Goal: Task Accomplishment & Management: Manage account settings

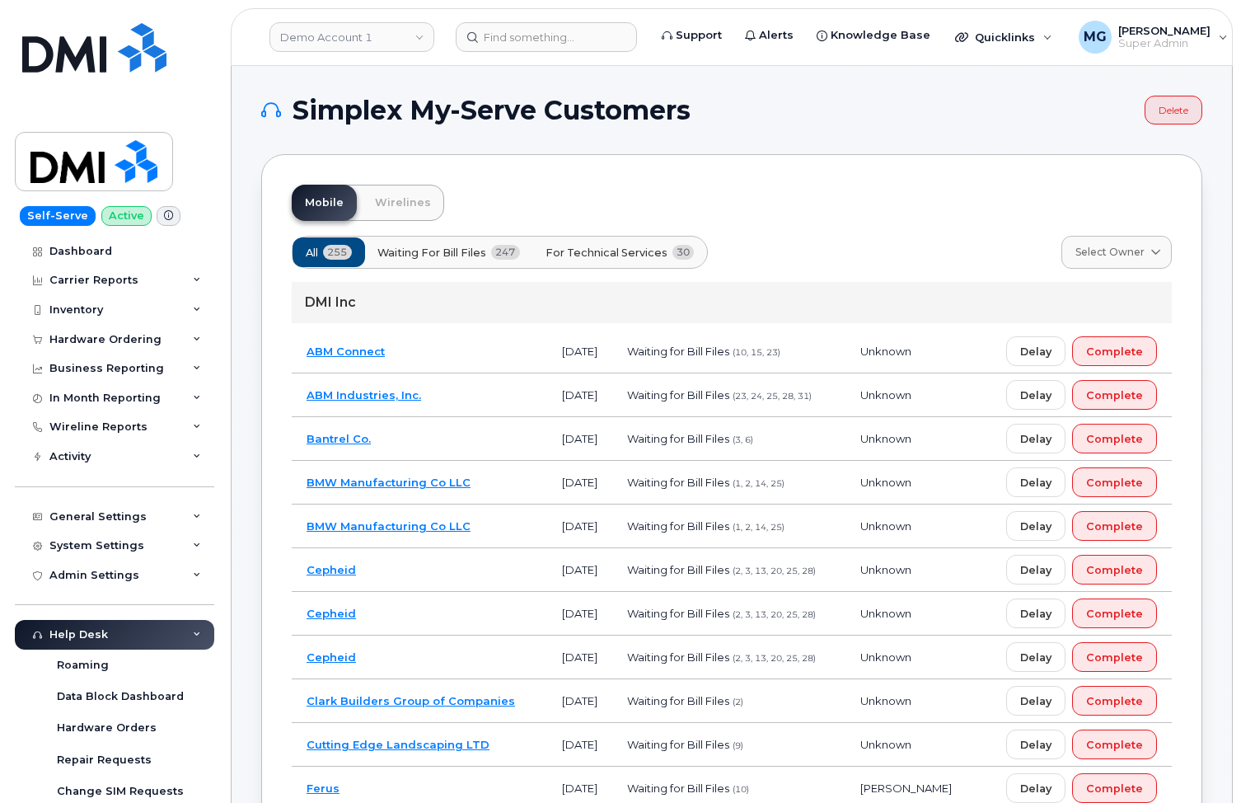
scroll to position [0, 2]
click at [86, 334] on div "Hardware Ordering" at bounding box center [105, 339] width 112 height 13
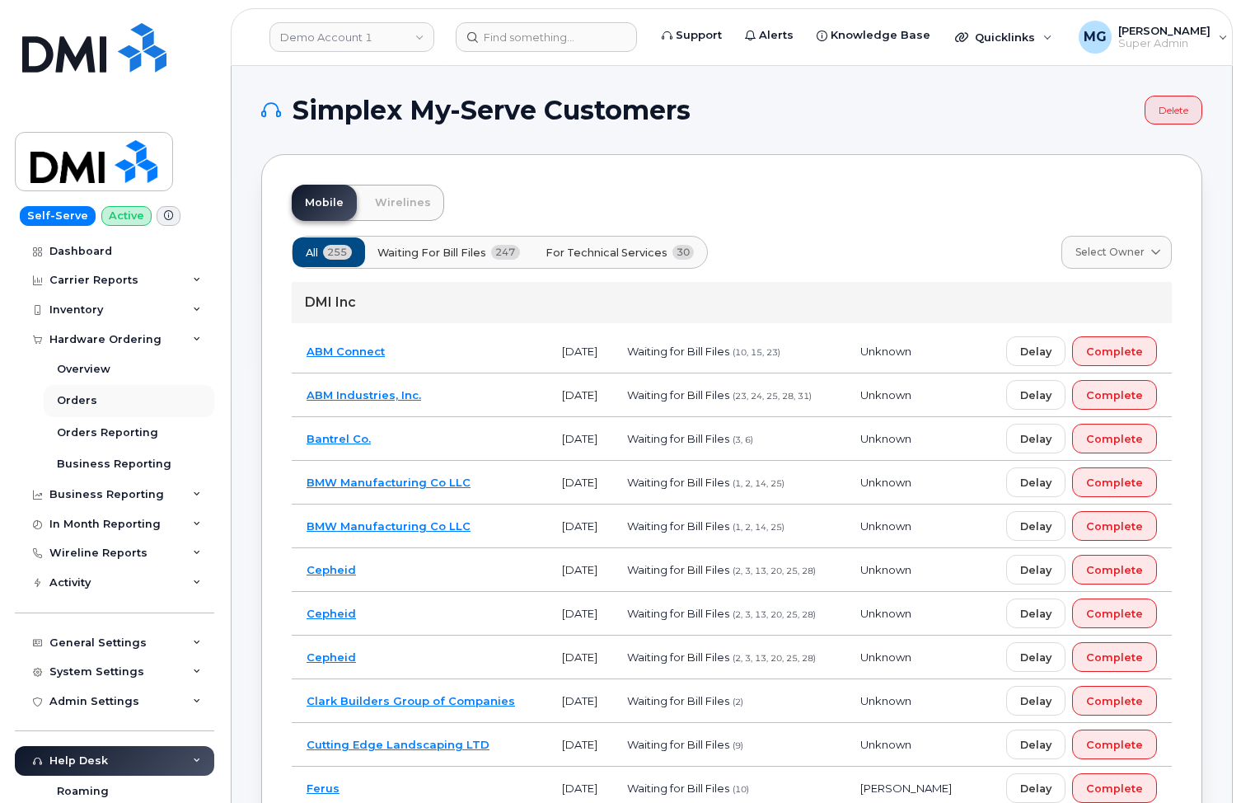
click at [83, 396] on div "Orders" at bounding box center [77, 400] width 40 height 15
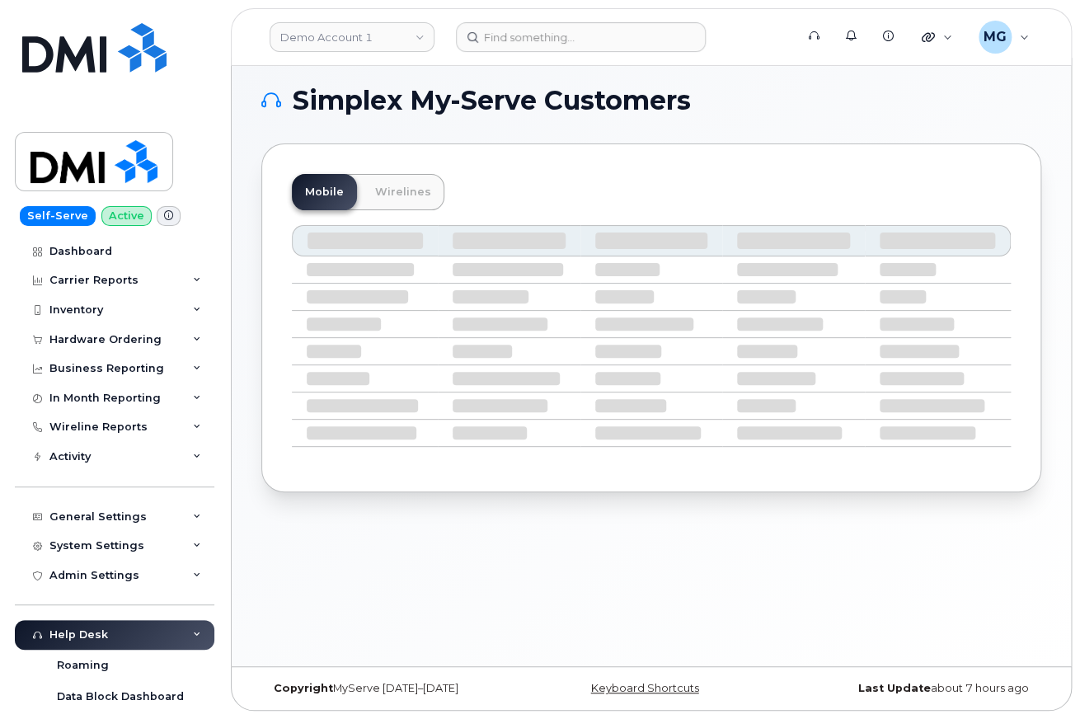
scroll to position [7, 0]
click at [116, 335] on div "Hardware Ordering" at bounding box center [105, 339] width 112 height 13
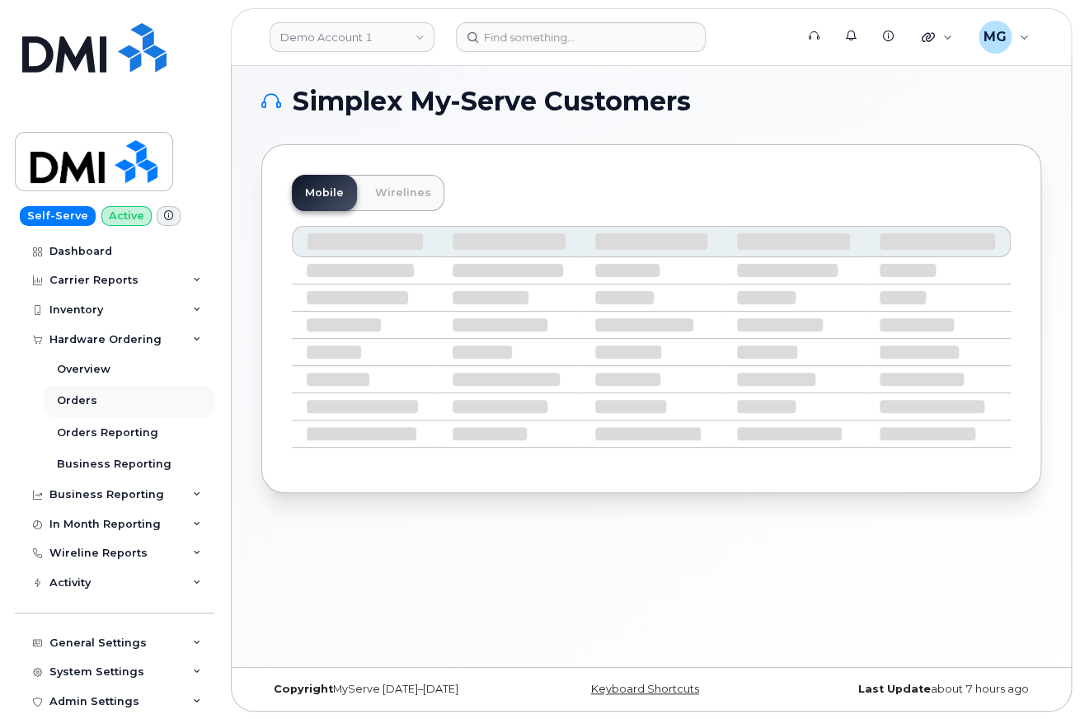
click at [76, 396] on div "Orders" at bounding box center [77, 400] width 40 height 15
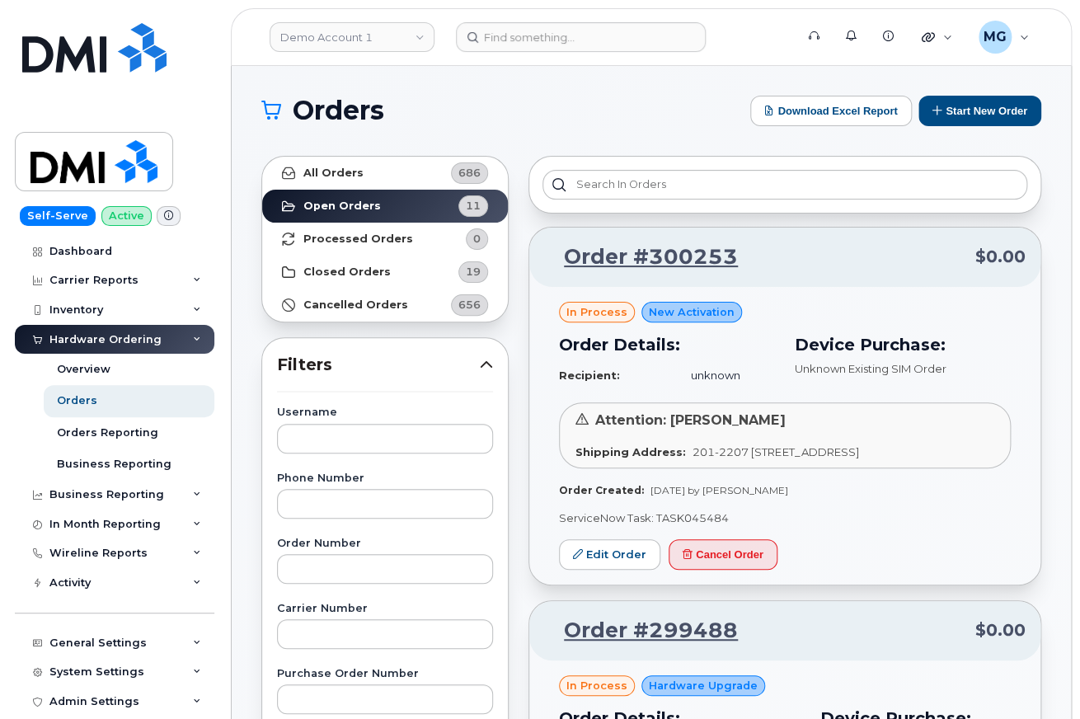
click at [334, 270] on strong "Closed Orders" at bounding box center [346, 271] width 87 height 13
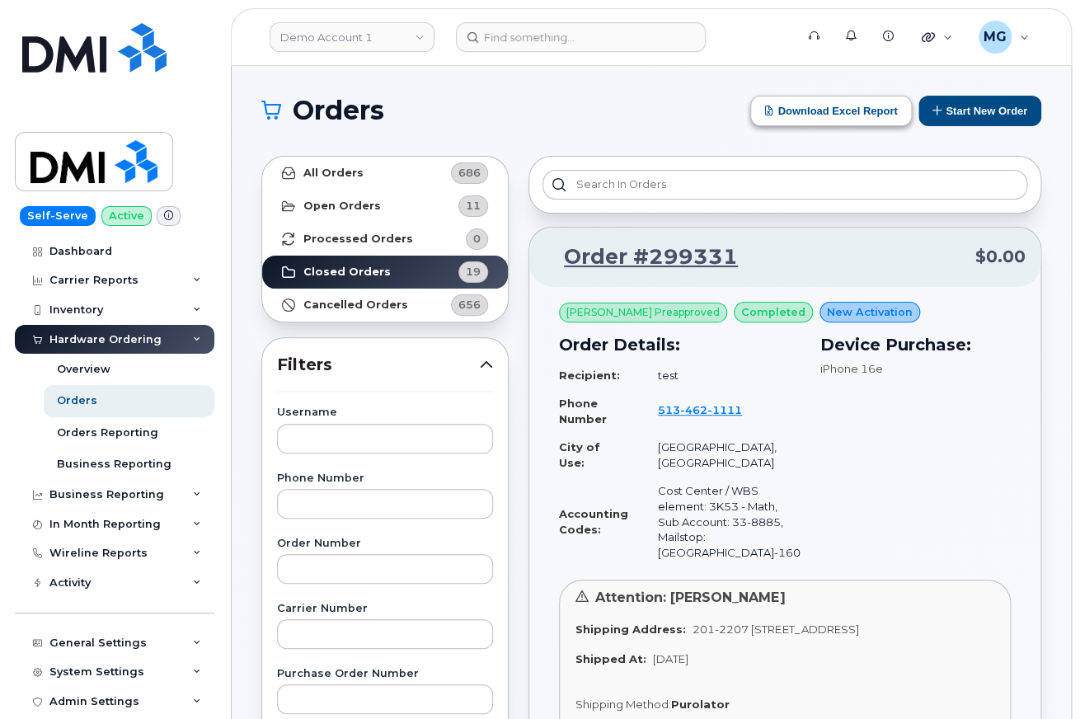
click at [840, 108] on button "Download Excel Report" at bounding box center [831, 111] width 162 height 30
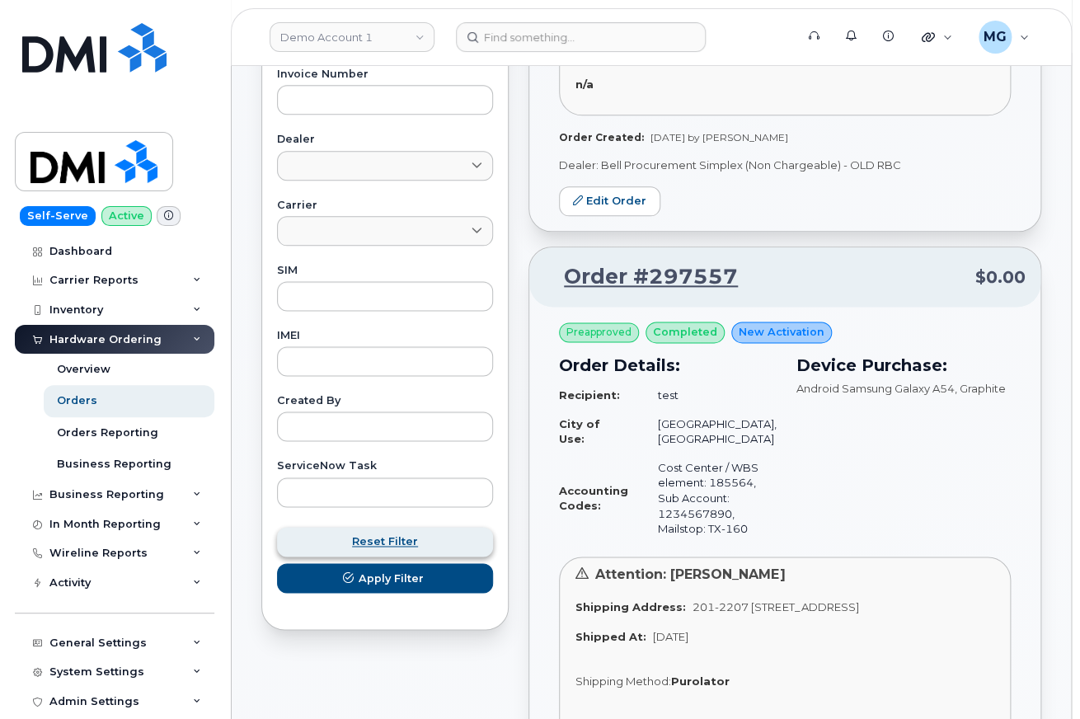
scroll to position [667, 0]
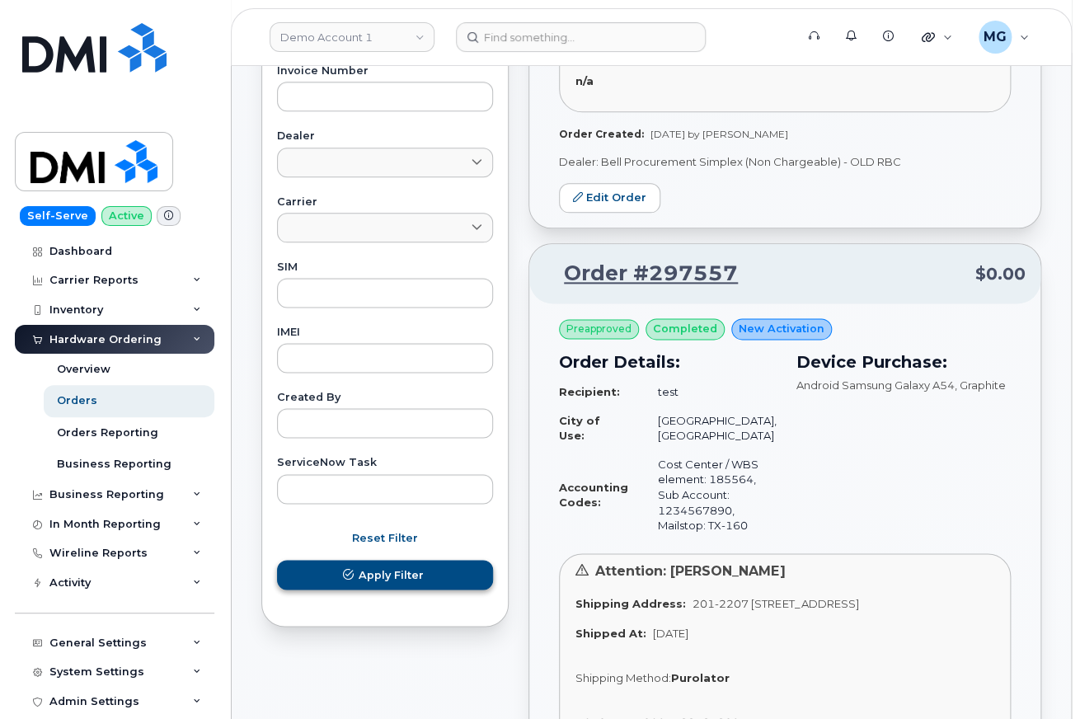
click at [417, 566] on span "Apply Filter" at bounding box center [390, 574] width 65 height 16
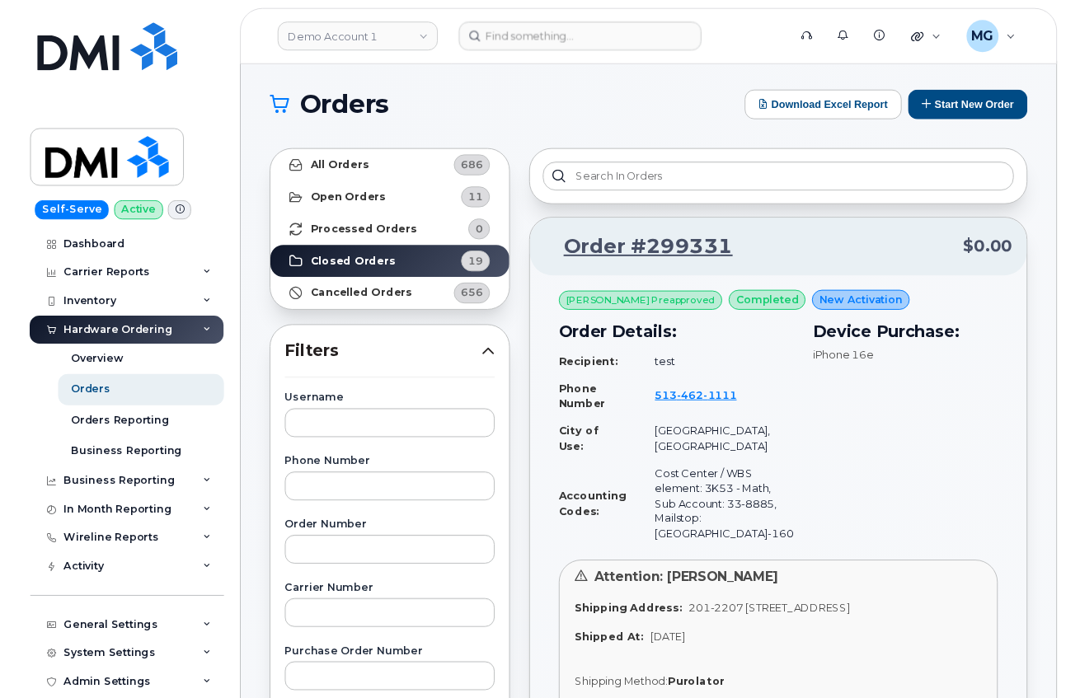
scroll to position [5, 0]
